Goal: Task Accomplishment & Management: Manage account settings

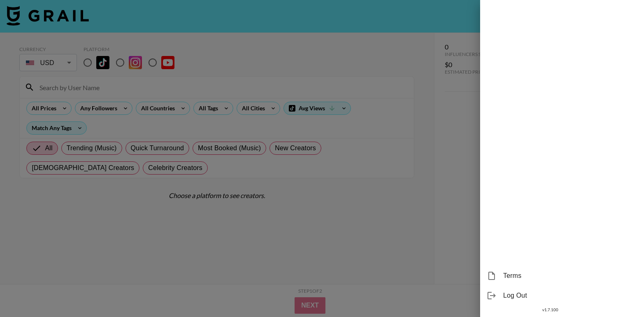
click at [440, 211] on div at bounding box center [310, 158] width 620 height 317
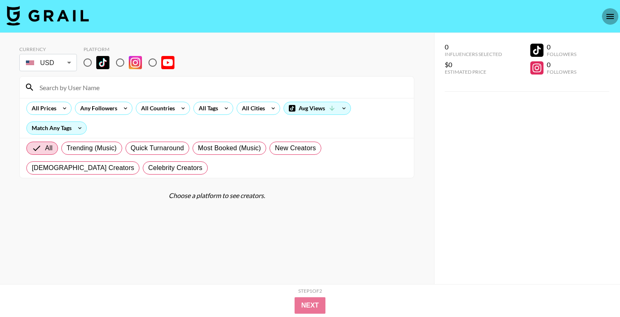
click at [610, 16] on icon "open drawer" at bounding box center [610, 16] width 7 height 5
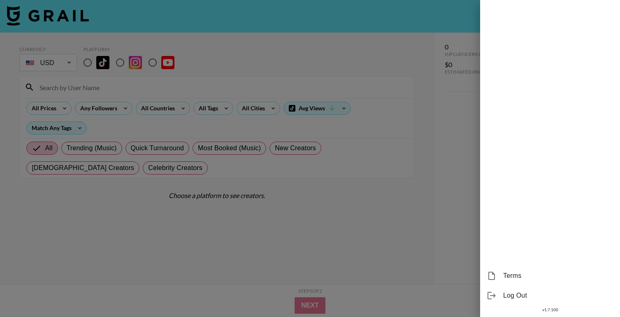
click at [521, 296] on span "Log Out" at bounding box center [558, 296] width 110 height 10
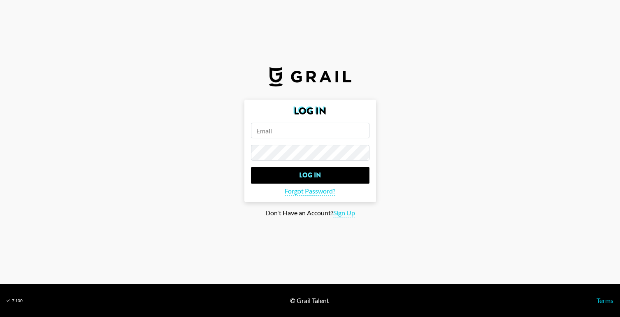
type input "[PERSON_NAME][EMAIL_ADDRESS][DOMAIN_NAME]"
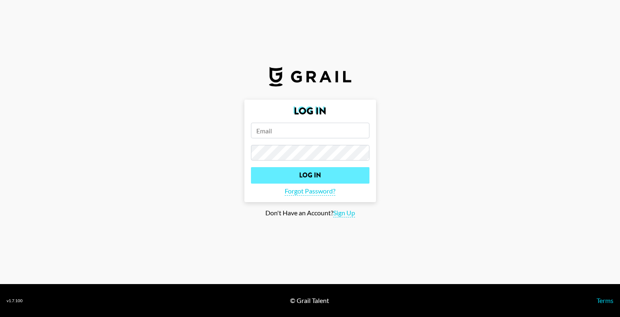
type input "[PERSON_NAME][EMAIL_ADDRESS][DOMAIN_NAME]"
click at [346, 175] on input "Log In" at bounding box center [310, 175] width 119 height 16
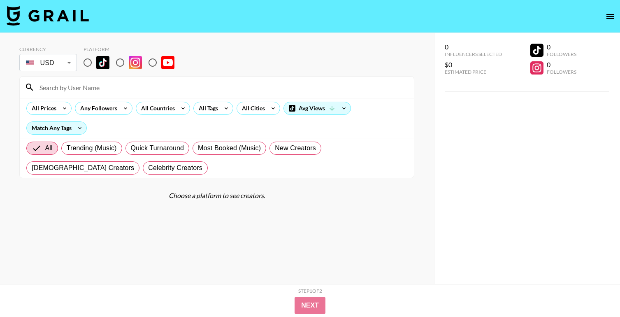
click at [610, 16] on icon "open drawer" at bounding box center [610, 17] width 10 height 10
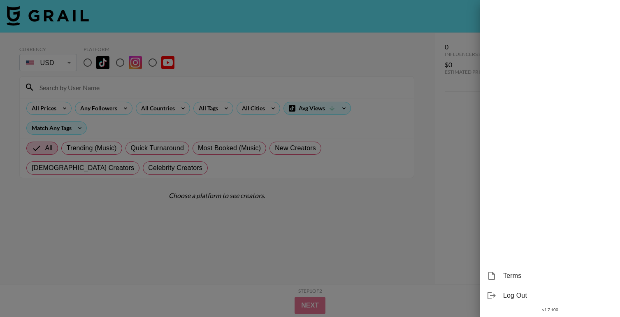
click at [610, 16] on div "Terms Log Out v 1.7.100" at bounding box center [550, 158] width 140 height 317
click at [291, 21] on div at bounding box center [310, 158] width 620 height 317
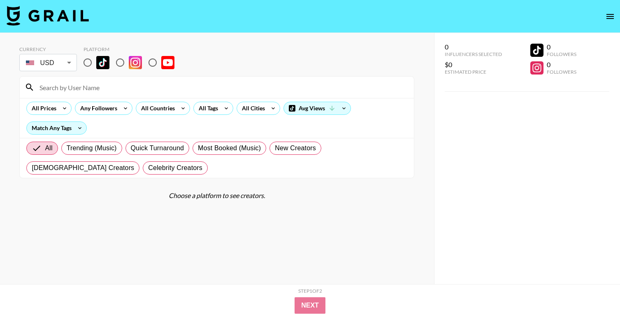
click at [60, 16] on img at bounding box center [48, 16] width 82 height 20
click at [610, 14] on icon "open drawer" at bounding box center [610, 16] width 7 height 5
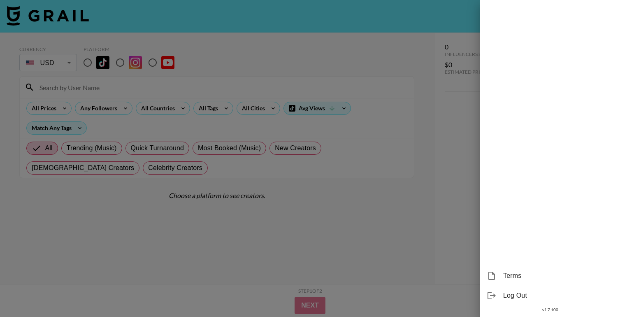
click at [307, 232] on div at bounding box center [310, 158] width 620 height 317
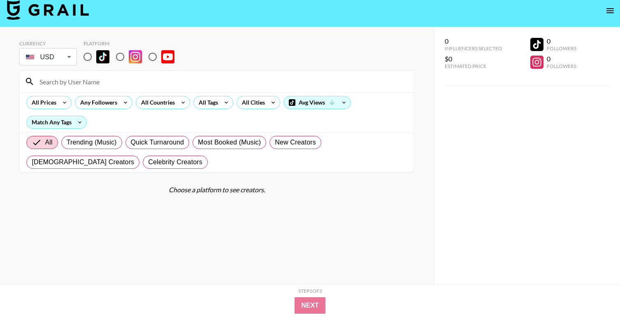
scroll to position [7, 0]
